Goal: Check status: Check status

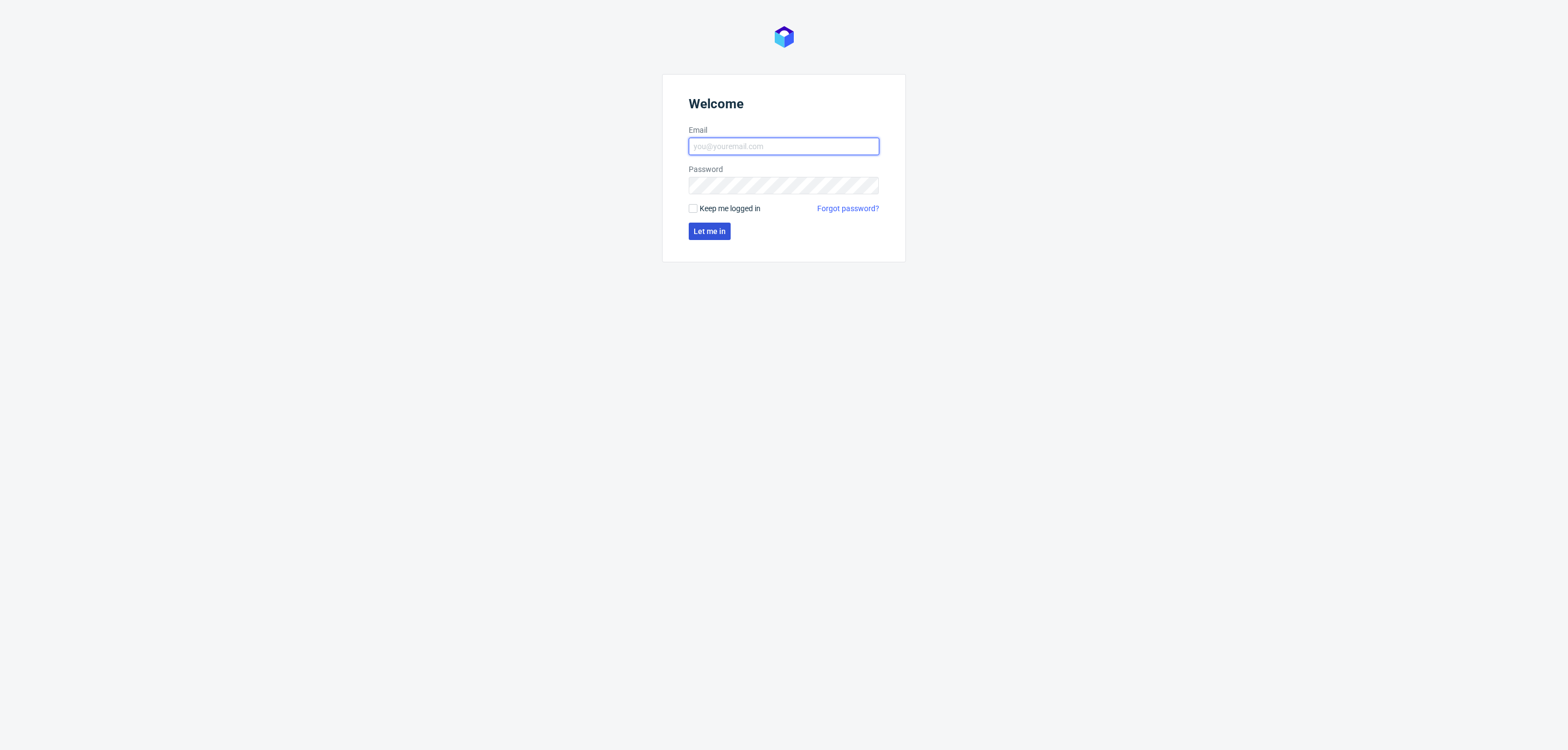
type input "[EMAIL_ADDRESS][DOMAIN_NAME]"
click at [693, 234] on button "Let me in" at bounding box center [710, 231] width 42 height 17
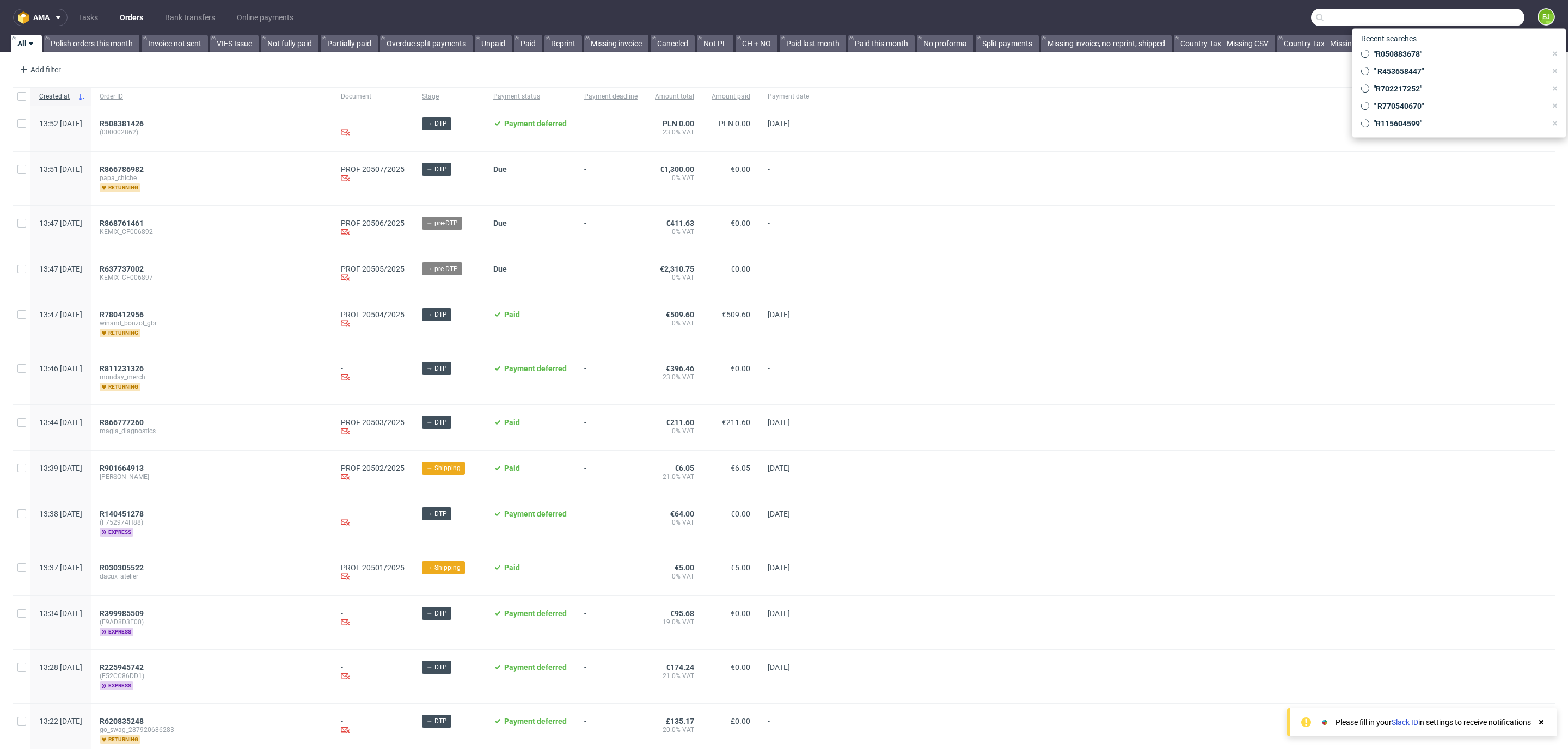
click at [1472, 22] on input "text" at bounding box center [1417, 17] width 213 height 17
paste input "R252306538"
type input "R252306538"
